Goal: Transaction & Acquisition: Register for event/course

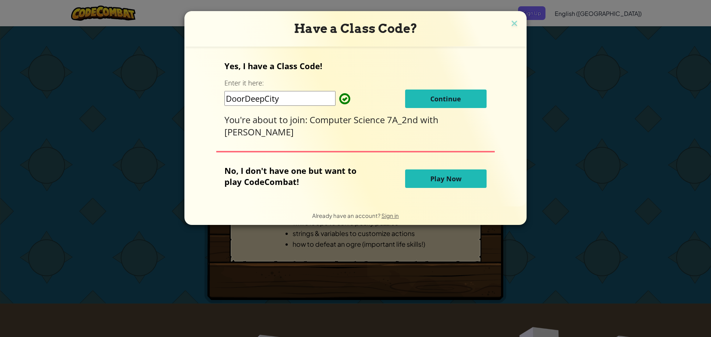
click at [457, 97] on span "Continue" at bounding box center [445, 98] width 31 height 9
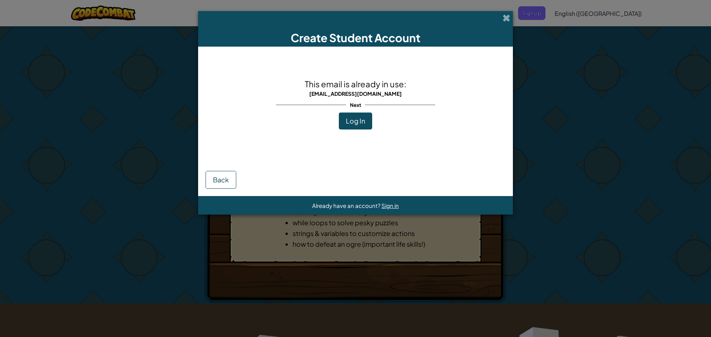
click at [350, 132] on div "This email is already in use: [EMAIL_ADDRESS][DOMAIN_NAME] Next Log In" at bounding box center [355, 104] width 159 height 100
click at [356, 122] on span "Log In" at bounding box center [355, 121] width 19 height 9
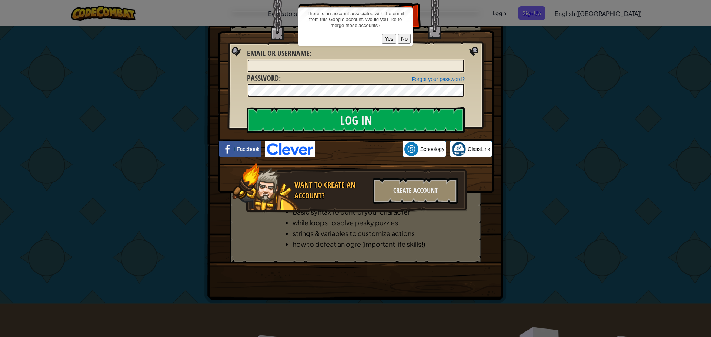
click at [392, 40] on button "Yes" at bounding box center [389, 39] width 14 height 10
